Goal: Check status: Check status

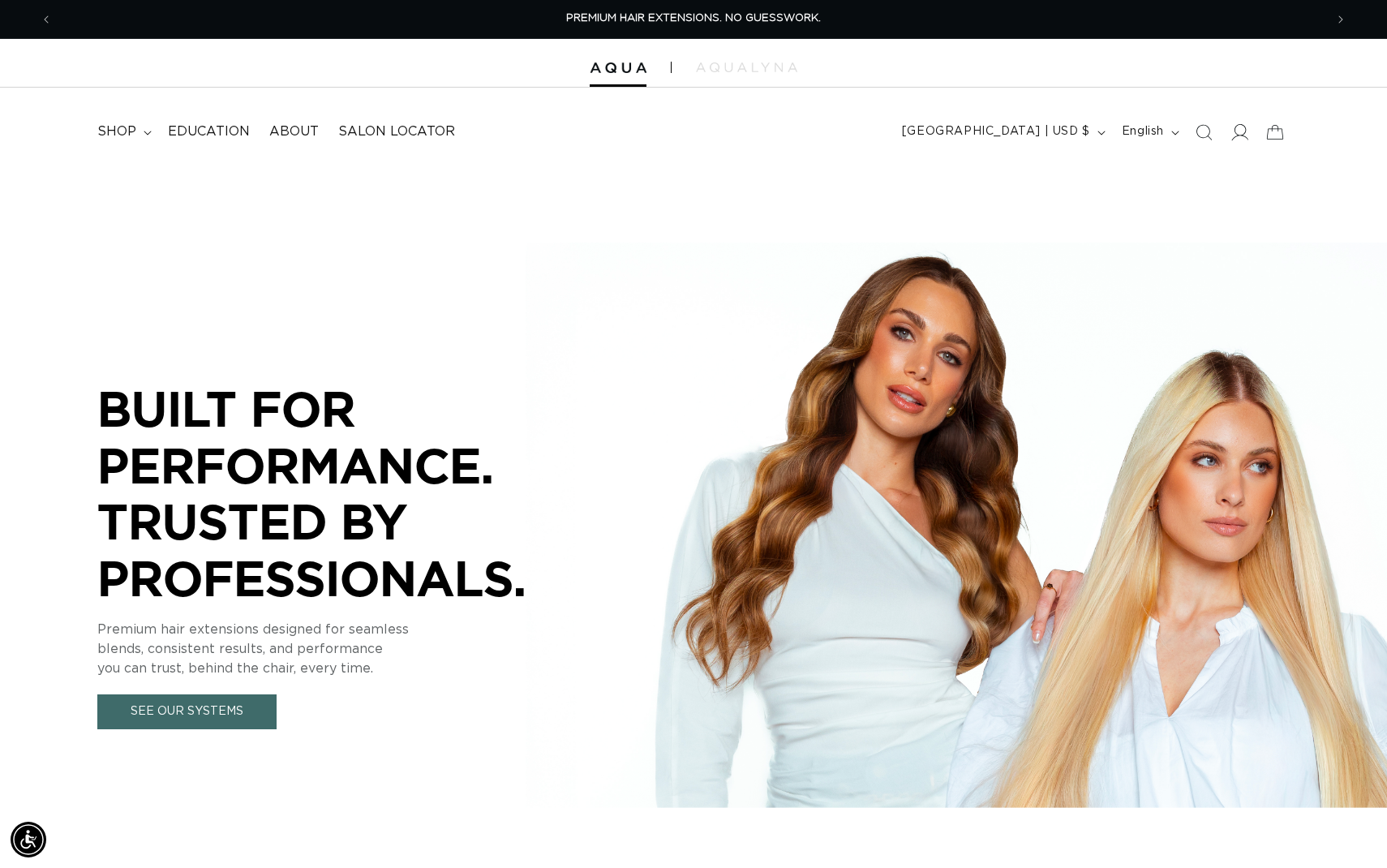
click at [1237, 137] on icon at bounding box center [1239, 131] width 17 height 17
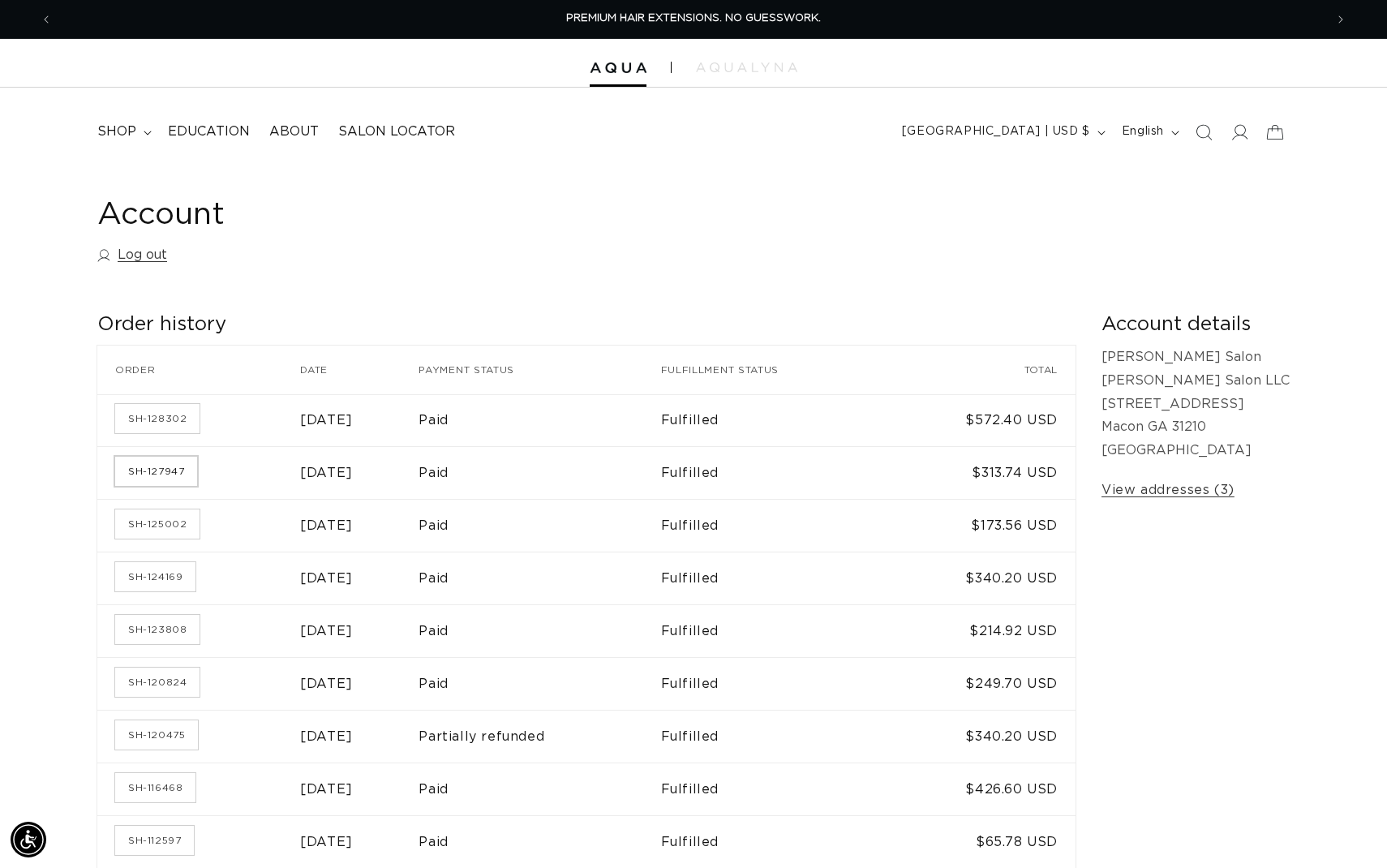
click at [150, 476] on link "SH-127947" at bounding box center [156, 472] width 82 height 29
